Goal: Check status: Check status

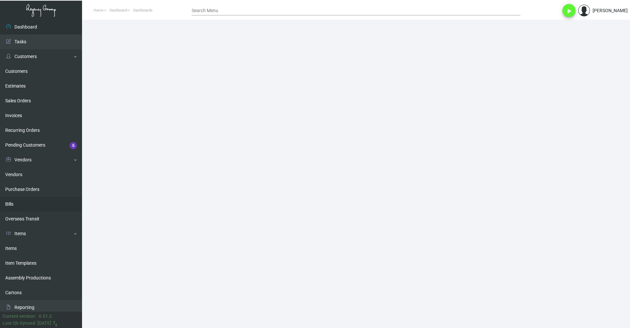
click at [32, 206] on link "Bills" at bounding box center [41, 204] width 82 height 15
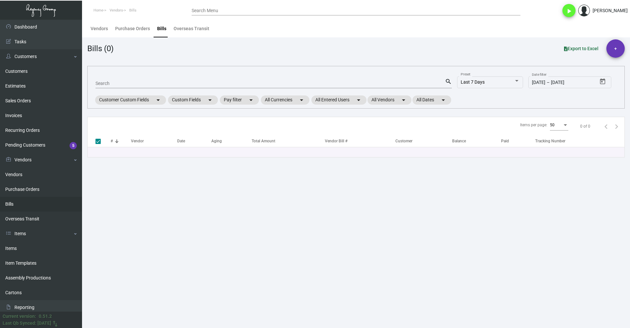
drag, startPoint x: 111, startPoint y: 78, endPoint x: 112, endPoint y: 88, distance: 10.2
click at [111, 81] on div "Search" at bounding box center [269, 83] width 349 height 10
paste input "24GCY0952_106245"
type input "24GCY0952_106245"
checkbox input "false"
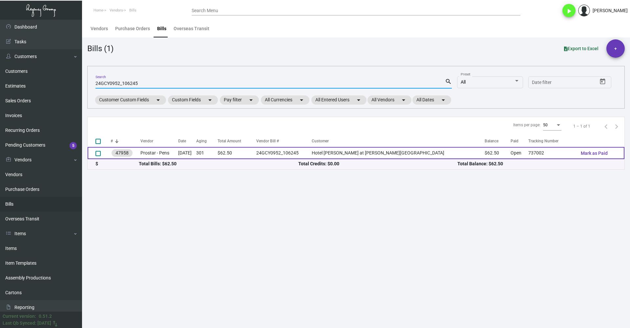
type input "24GCY0952_106245"
click at [165, 151] on td "Prostar - Pens" at bounding box center [159, 153] width 38 height 12
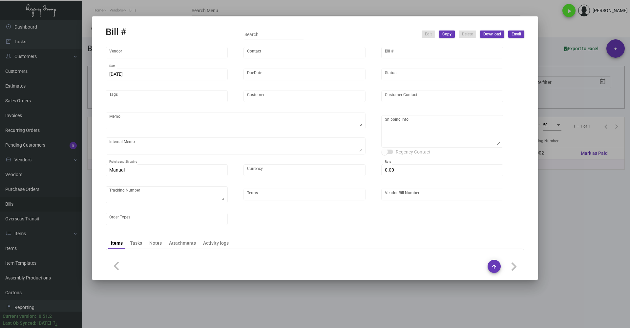
type input "Prostar - Pens"
type input "[PERSON_NAME]"
type input "47958"
type input "[DATE]"
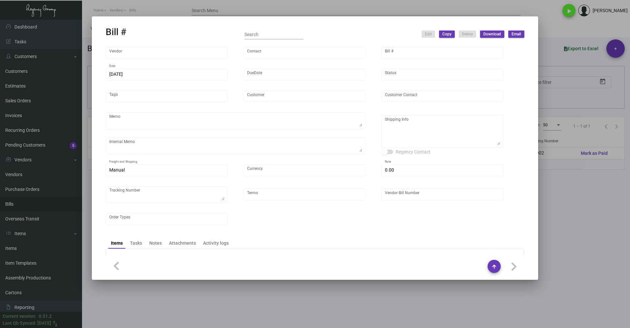
type input "Hotel [PERSON_NAME] at [PERSON_NAME][GEOGRAPHIC_DATA]"
type input "[PERSON_NAME] Hongayo"
type textarea "Please ship by boat to our NJ warehouse."
type textarea "[DATE] - sample approved to run mass. - PINK with GOLD parts."
type textarea "Hotel [PERSON_NAME] at [PERSON_NAME][GEOGRAPHIC_DATA] - [PERSON_NAME] Hongayo […"
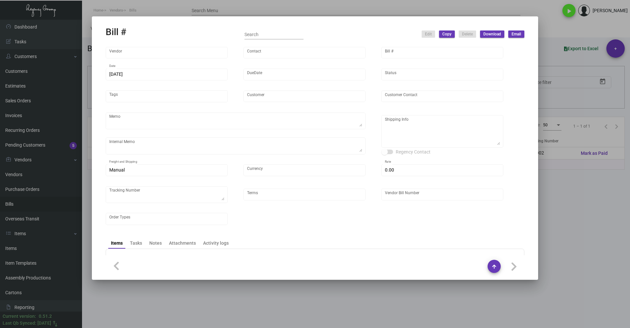
type input "United States Dollar $"
type input "$ 0.00"
type textarea "737002"
type input "Net 30"
type input "24GCY0952_106245"
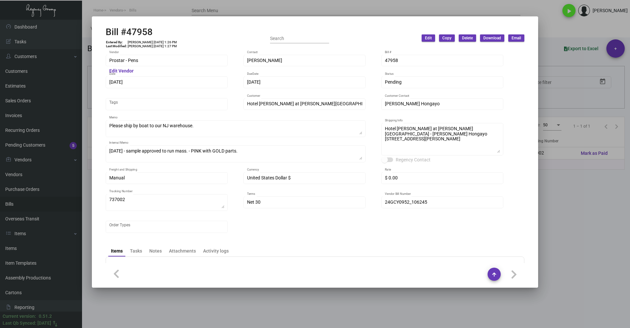
click at [598, 217] on div at bounding box center [315, 164] width 630 height 328
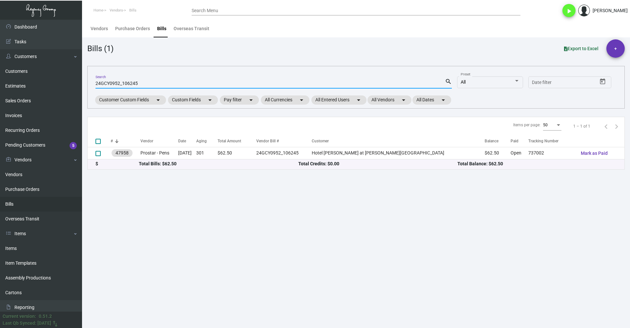
click at [122, 82] on input "24GCY0952_106245" at bounding box center [269, 83] width 349 height 5
click at [182, 82] on input "24GCY0952_106245" at bounding box center [269, 83] width 349 height 5
click at [179, 86] on input "24GCY0952_106245" at bounding box center [269, 83] width 349 height 5
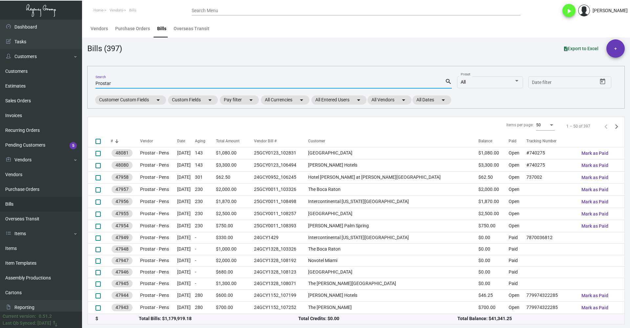
type input "Prostar"
click at [241, 99] on mat-chip "Pay filter arrow_drop_down" at bounding box center [239, 99] width 39 height 9
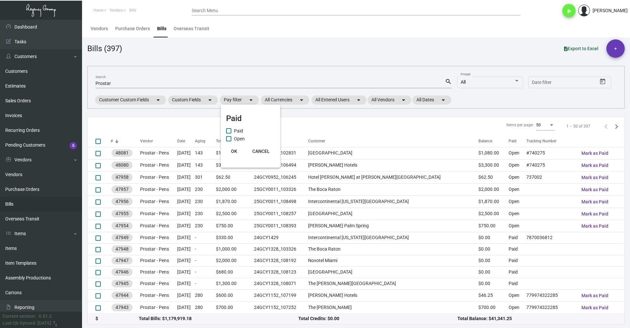
click at [235, 138] on span "Open" at bounding box center [239, 139] width 11 height 8
click at [229, 141] on input "Open" at bounding box center [228, 141] width 0 height 0
checkbox input "true"
click at [233, 149] on span "OK" at bounding box center [234, 151] width 6 height 5
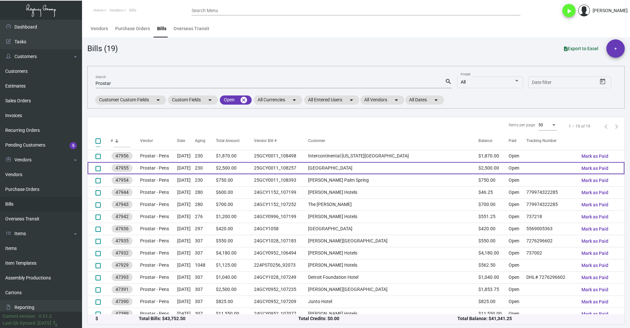
scroll to position [64, 0]
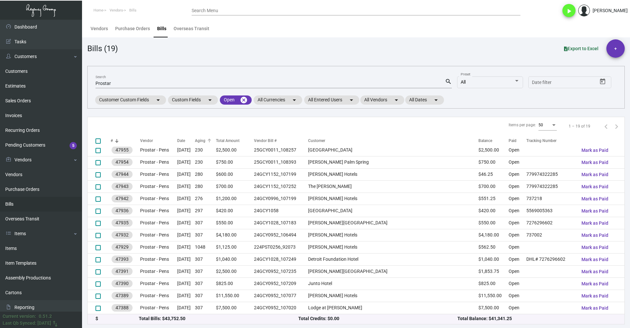
click at [205, 139] on div "Aging" at bounding box center [200, 141] width 10 height 6
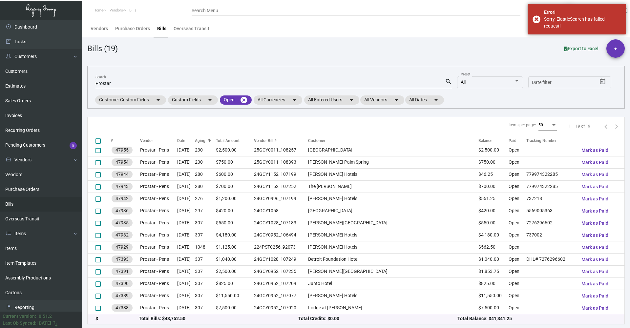
click at [205, 139] on div "Aging" at bounding box center [200, 141] width 10 height 6
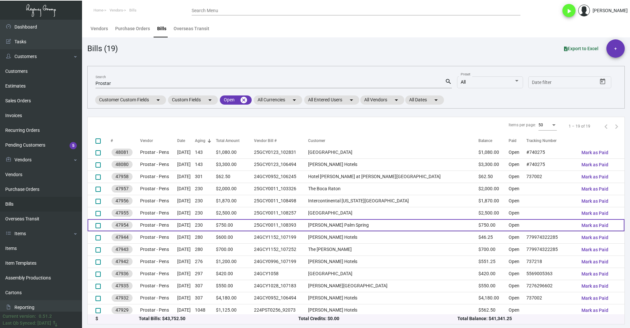
scroll to position [0, 0]
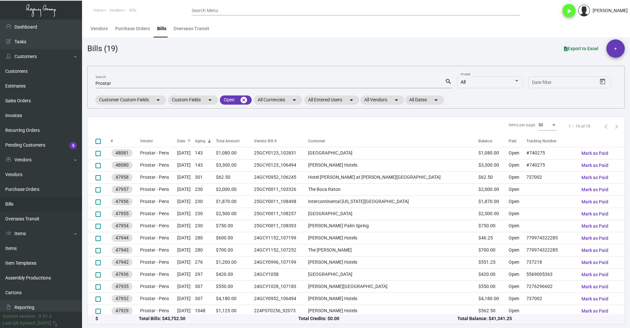
click at [185, 141] on div "Date" at bounding box center [181, 141] width 8 height 6
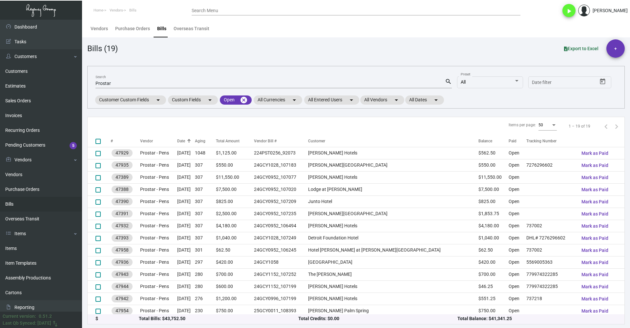
click at [185, 141] on div "Date" at bounding box center [181, 141] width 8 height 6
